Goal: Obtain resource: Download file/media

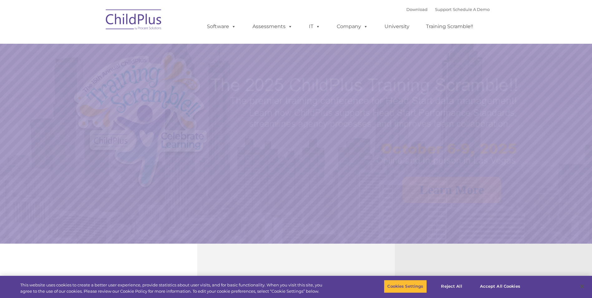
select select "MEDIUM"
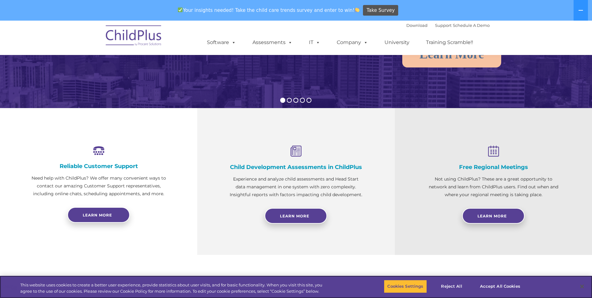
scroll to position [157, 0]
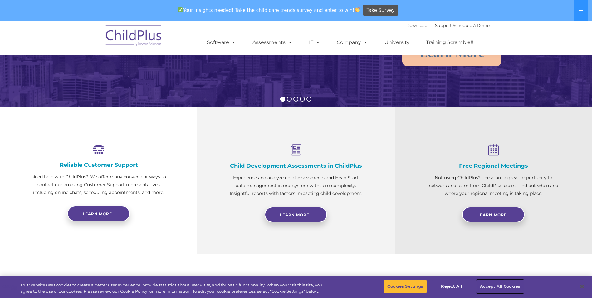
click at [511, 287] on button "Accept All Cookies" at bounding box center [500, 286] width 47 height 13
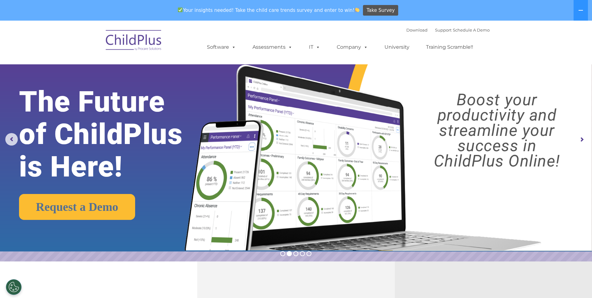
scroll to position [0, 0]
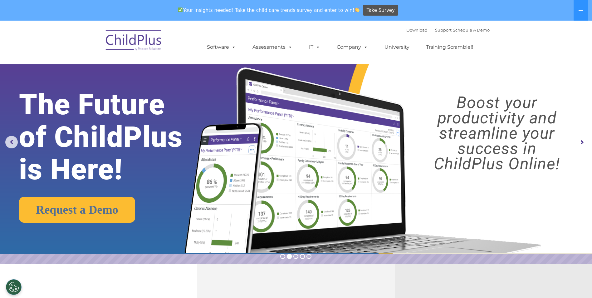
click at [147, 47] on img at bounding box center [134, 41] width 62 height 31
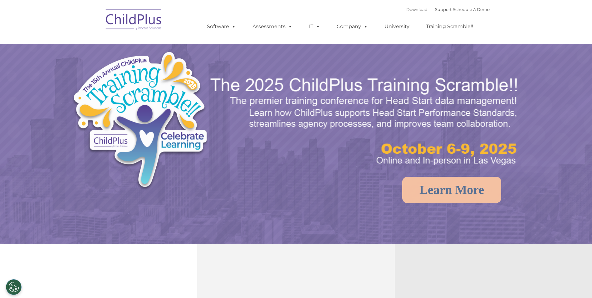
select select "MEDIUM"
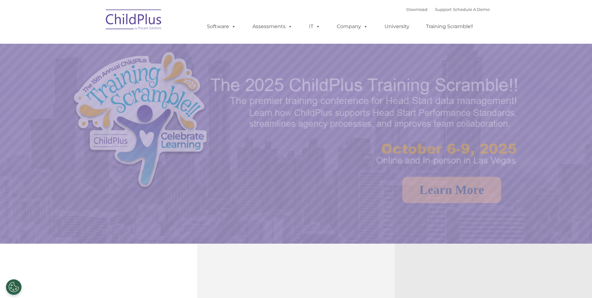
select select "MEDIUM"
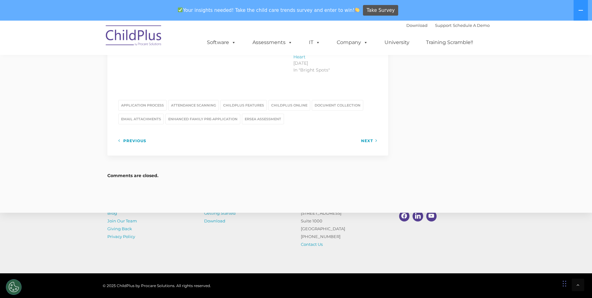
scroll to position [883, 0]
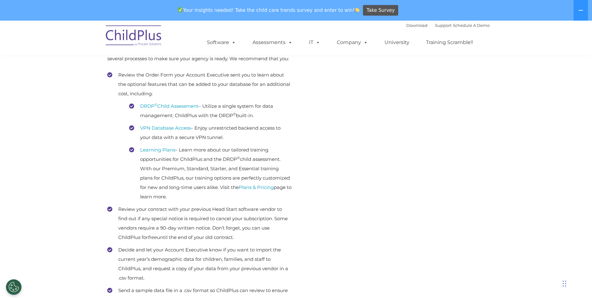
scroll to position [140, 0]
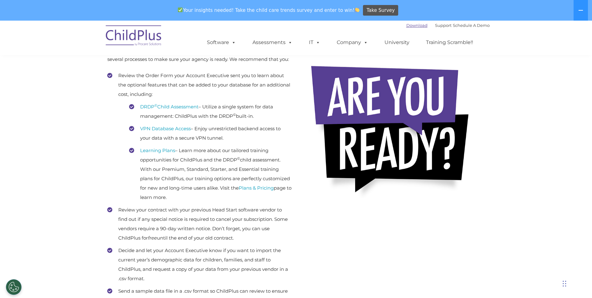
click at [406, 27] on link "Download" at bounding box center [416, 25] width 21 height 5
